Goal: Transaction & Acquisition: Purchase product/service

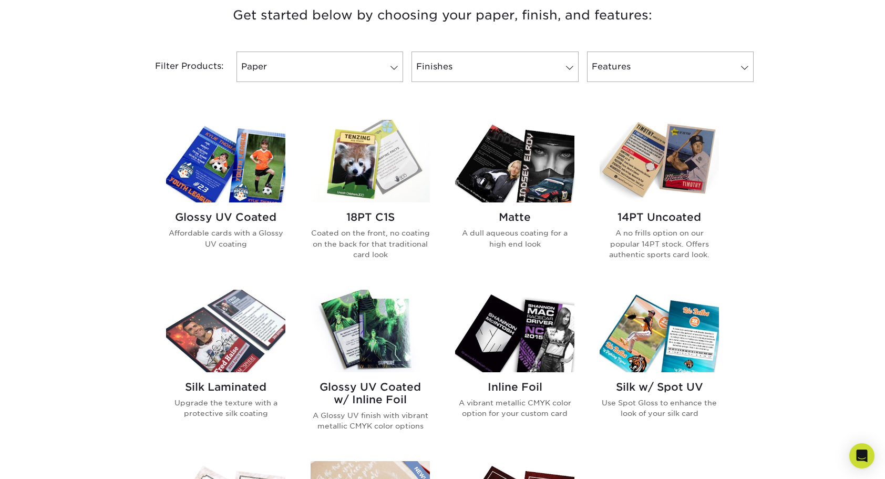
scroll to position [412, 0]
click at [229, 215] on h2 "Glossy UV Coated" at bounding box center [225, 216] width 119 height 13
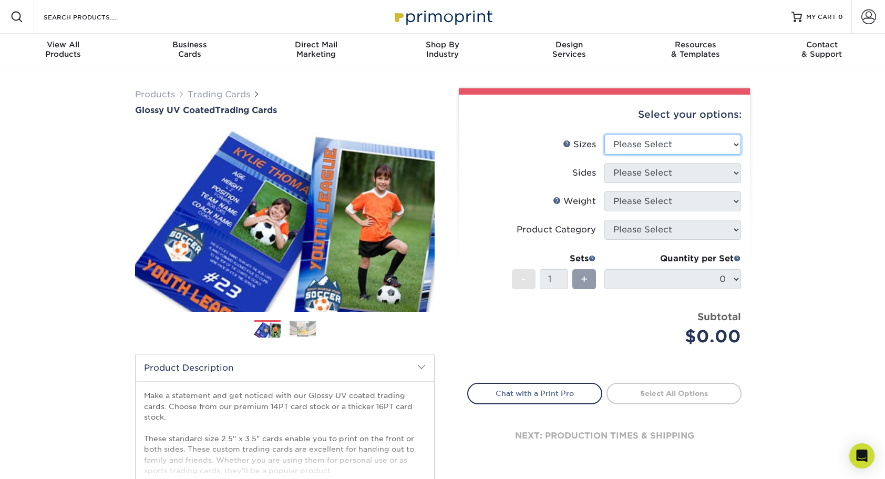
click at [646, 142] on select "Please Select 2.5" x 3.5"" at bounding box center [672, 145] width 137 height 20
select select "2.50x3.50"
click at [604, 135] on select "Please Select 2.5" x 3.5"" at bounding box center [672, 145] width 137 height 20
click at [685, 167] on select "Please Select Print Both Sides Print Front Only" at bounding box center [672, 173] width 137 height 20
select select "13abbda7-1d64-4f25-8bb2-c179b224825d"
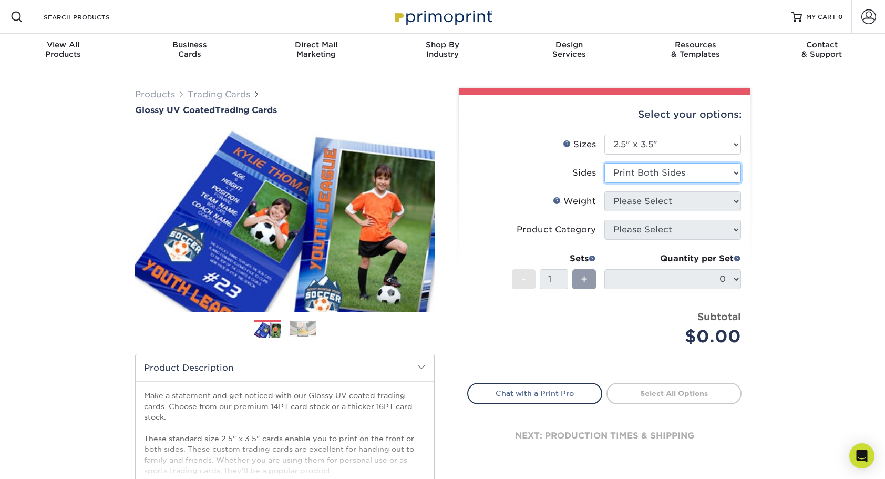
click at [604, 163] on select "Please Select Print Both Sides Print Front Only" at bounding box center [672, 173] width 137 height 20
click at [706, 197] on select "Please Select 16PT 14PT 18PT C1S" at bounding box center [672, 201] width 137 height 20
select select "16PT"
click at [604, 191] on select "Please Select 16PT 14PT 18PT C1S" at bounding box center [672, 201] width 137 height 20
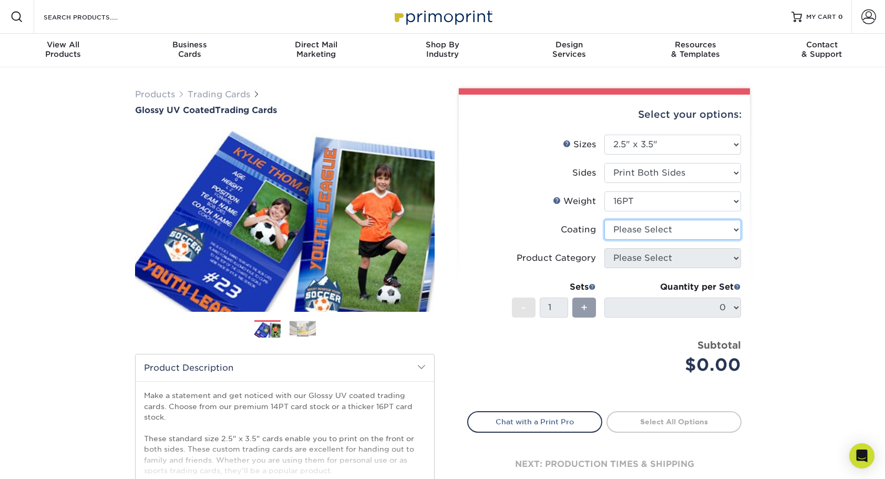
click at [700, 230] on select at bounding box center [672, 230] width 137 height 20
select select "ae367451-b2b8-45df-a344-0f05b6a12993"
click at [604, 220] on select at bounding box center [672, 230] width 137 height 20
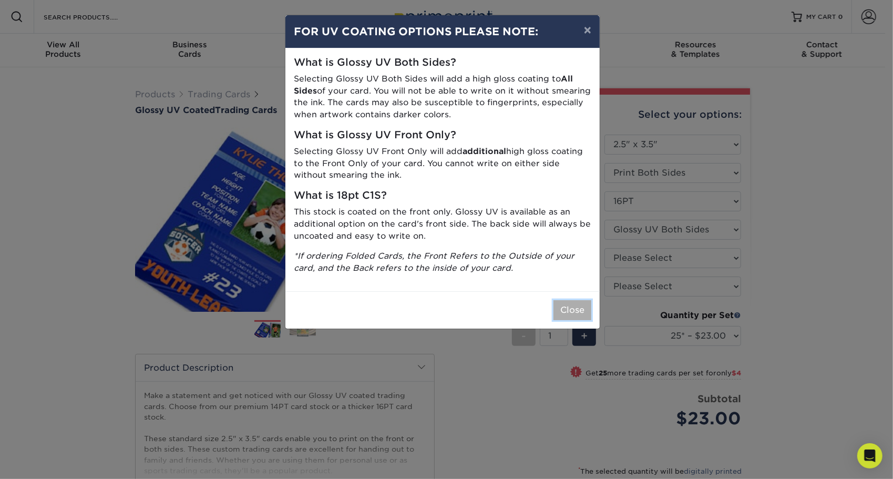
click at [574, 306] on button "Close" at bounding box center [572, 310] width 38 height 20
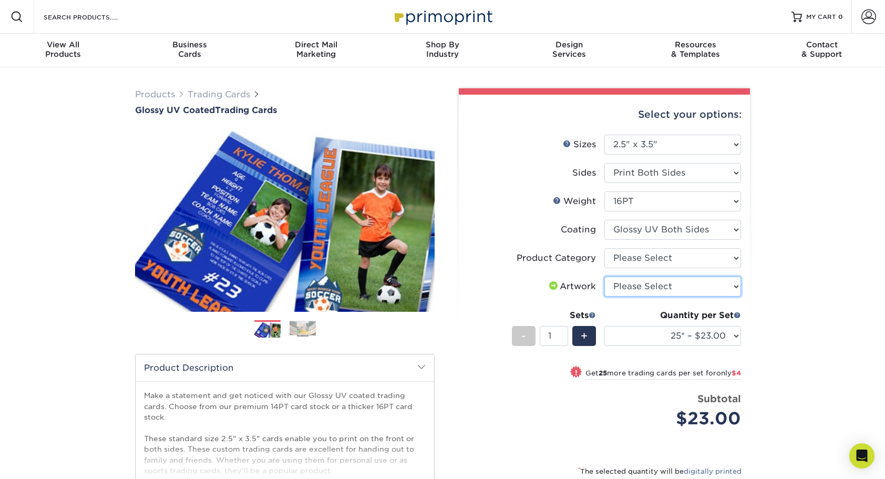
click at [698, 285] on select "Please Select I will upload files I need a design - $100" at bounding box center [672, 286] width 137 height 20
select select "upload"
click at [604, 276] on select "Please Select I will upload files I need a design - $100" at bounding box center [672, 286] width 137 height 20
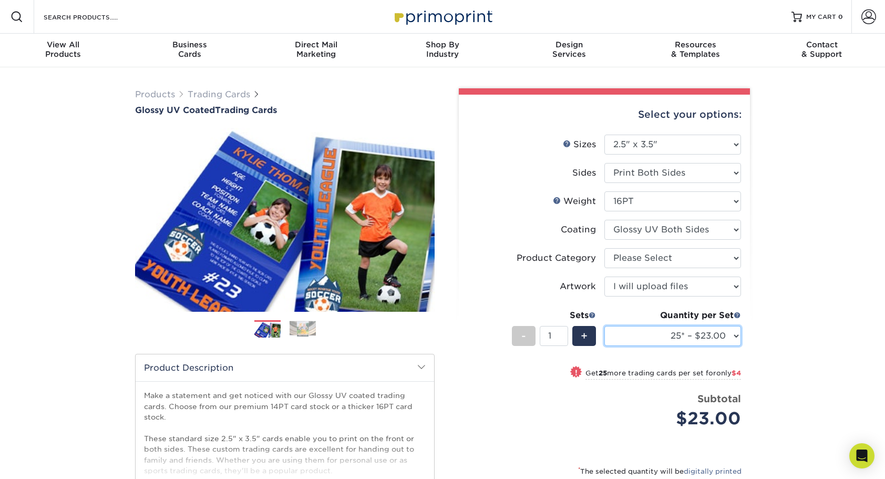
click at [663, 332] on select "25* – $23.00 50* – $27.00 75* – $33.00 100* – $37.00 250* – $47.00 500 – $58.00…" at bounding box center [672, 336] width 137 height 20
click at [609, 413] on div "Subtotal $23.00" at bounding box center [672, 412] width 137 height 40
